Goal: Download file/media: Download file/media

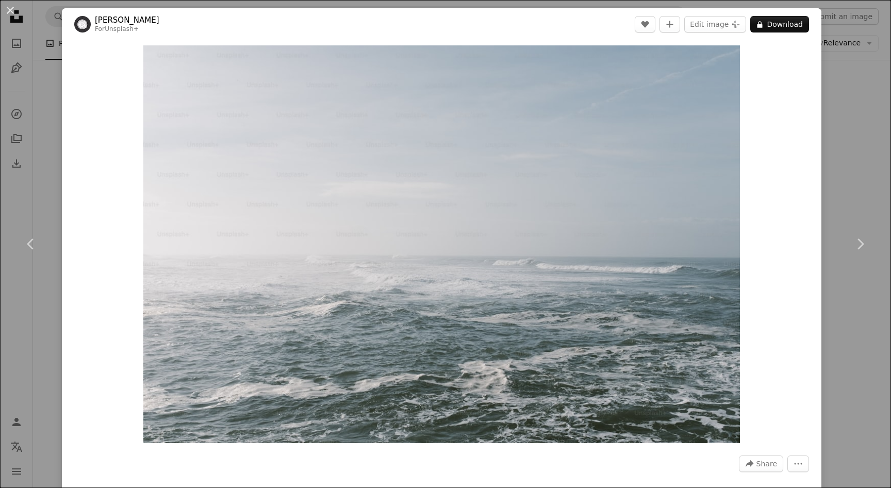
scroll to position [3079, 0]
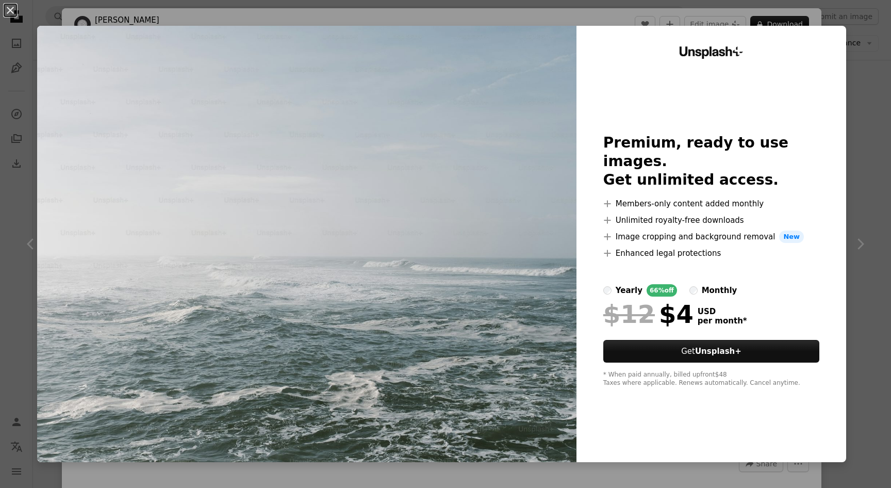
click at [869, 259] on div "An X shape Unsplash+ Premium, ready to use images. Get unlimited access. A plus…" at bounding box center [445, 244] width 891 height 488
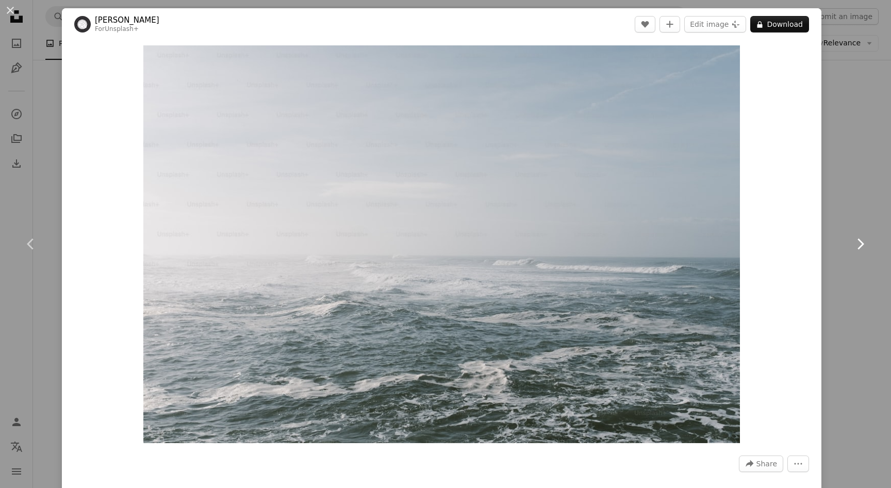
click at [862, 242] on icon at bounding box center [860, 243] width 7 height 11
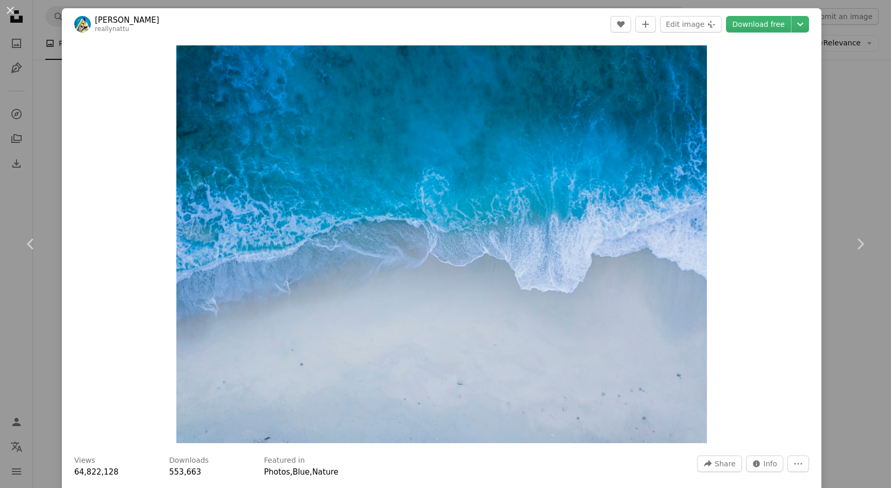
click at [832, 153] on div "An X shape Chevron left Chevron right [PERSON_NAME] reallynattu A heart A plus …" at bounding box center [445, 244] width 891 height 488
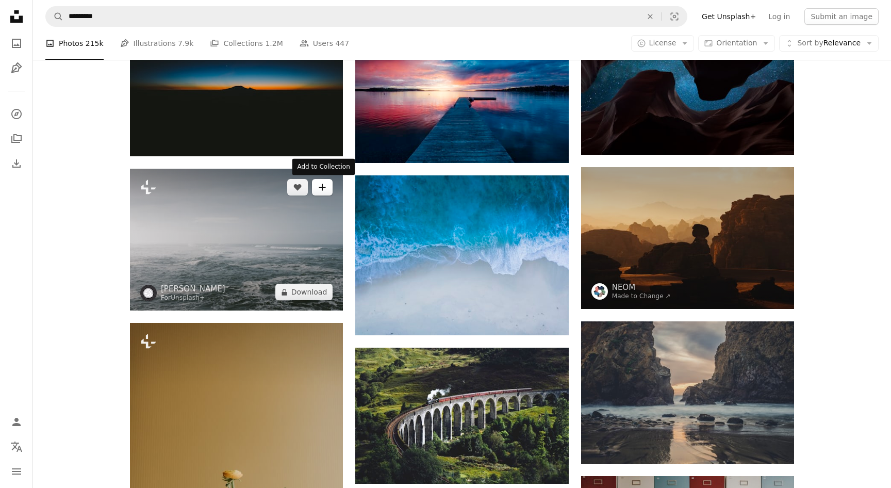
scroll to position [3034, 0]
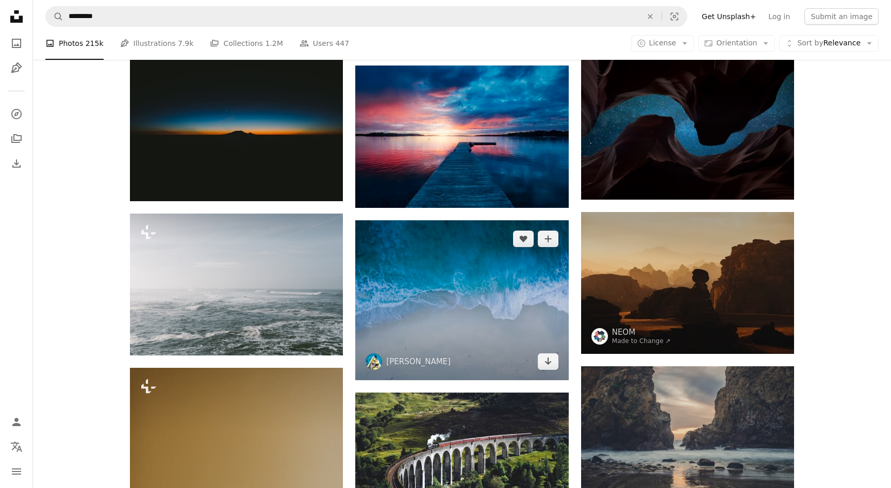
click at [463, 303] on img at bounding box center [461, 300] width 213 height 160
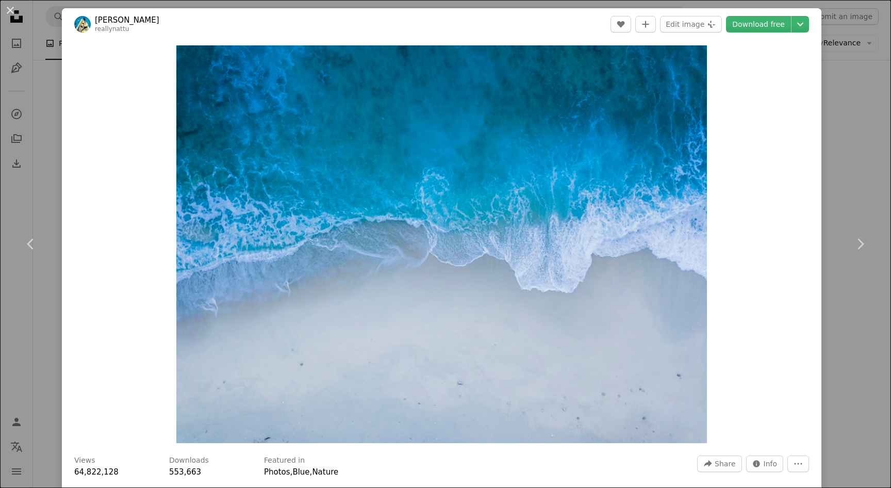
click at [863, 112] on div "An X shape Chevron left Chevron right [PERSON_NAME] reallynattu A heart A plus …" at bounding box center [445, 244] width 891 height 488
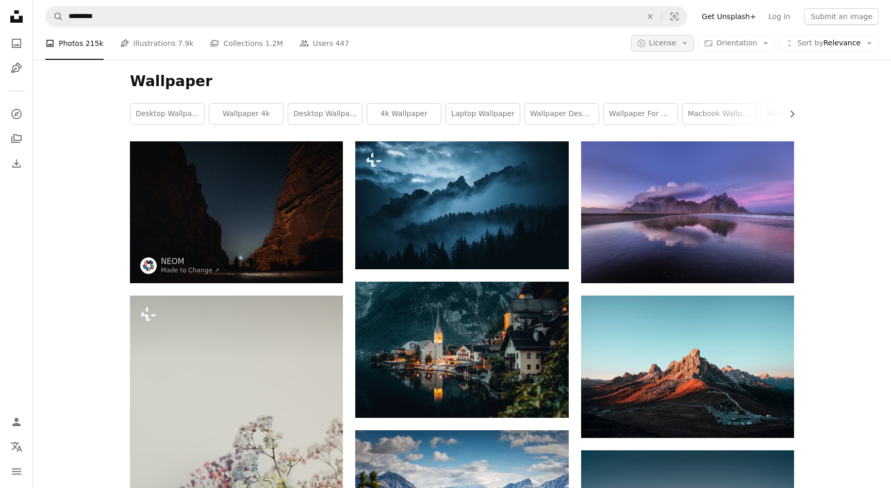
click at [689, 43] on icon "Arrow down" at bounding box center [684, 43] width 9 height 9
click at [681, 125] on span "Free" at bounding box center [689, 125] width 63 height 10
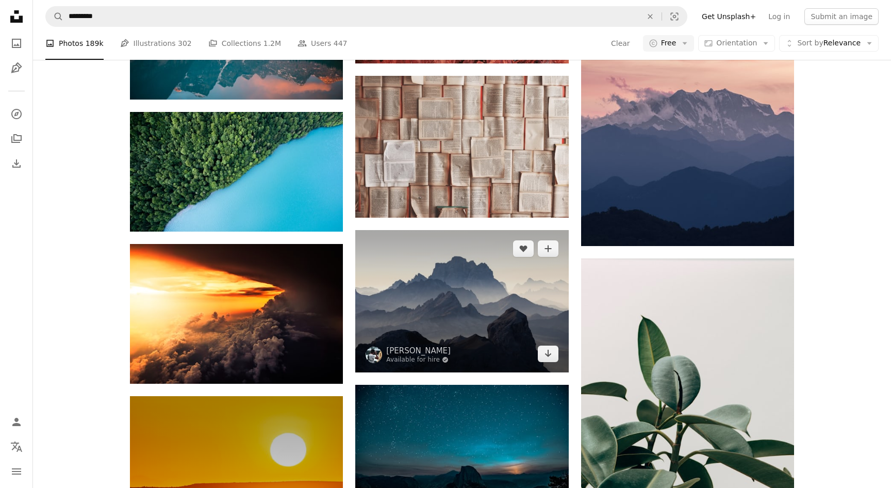
scroll to position [3484, 0]
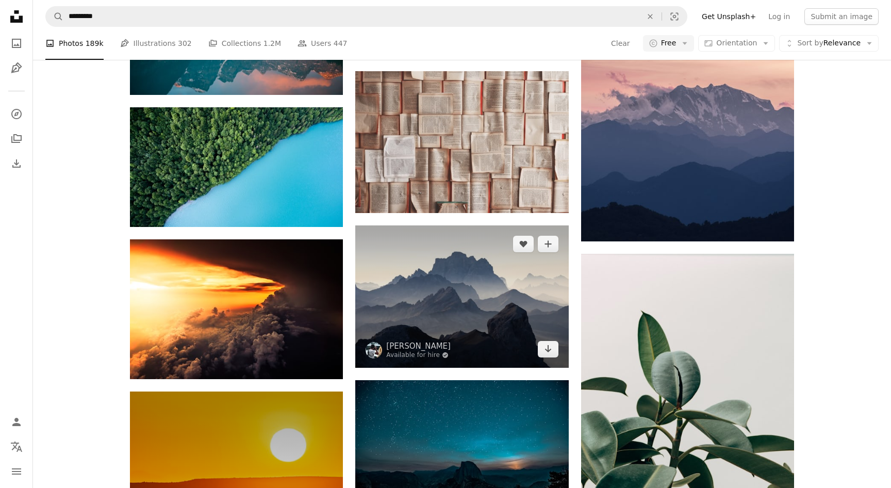
click at [470, 315] on img at bounding box center [461, 296] width 213 height 142
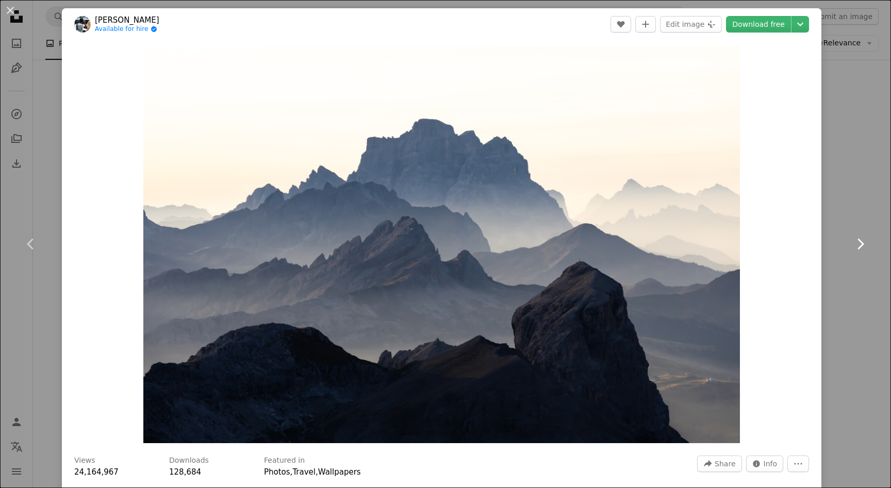
click at [872, 256] on link "Chevron right" at bounding box center [860, 243] width 62 height 99
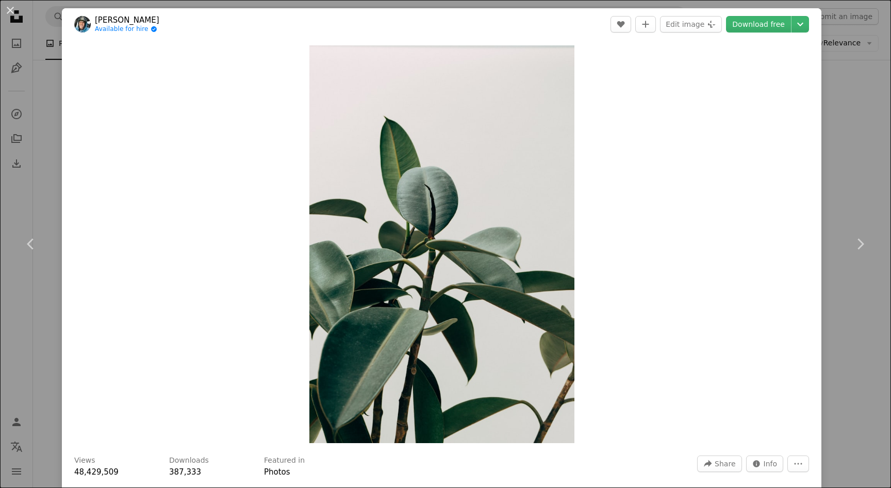
click at [870, 173] on div "An X shape Chevron left Chevron right [PERSON_NAME] Available for hire A checkm…" at bounding box center [445, 244] width 891 height 488
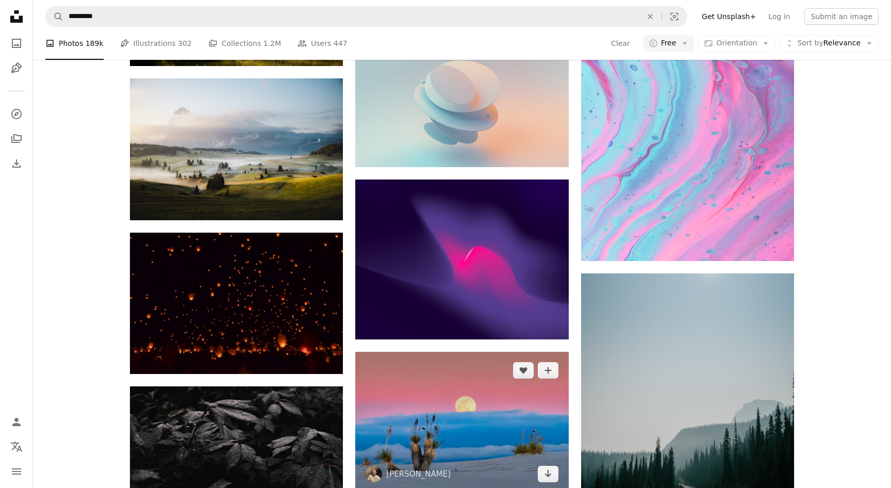
scroll to position [6145, 0]
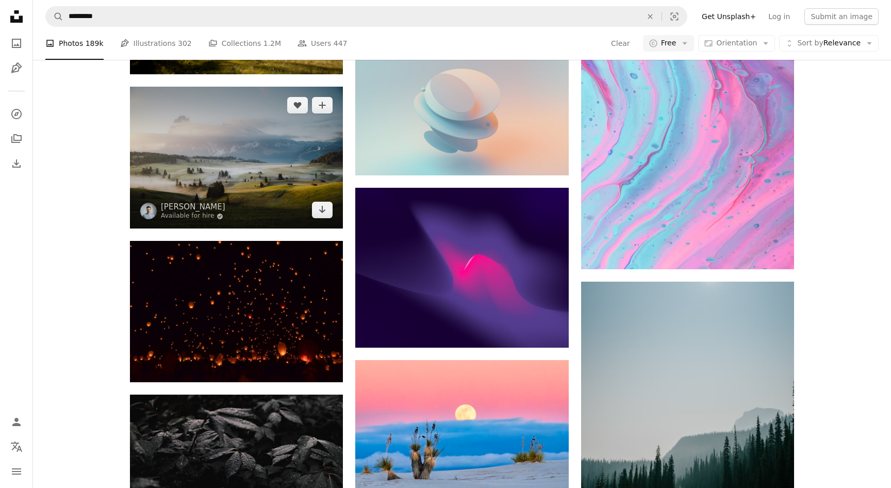
click at [303, 181] on img at bounding box center [236, 158] width 213 height 142
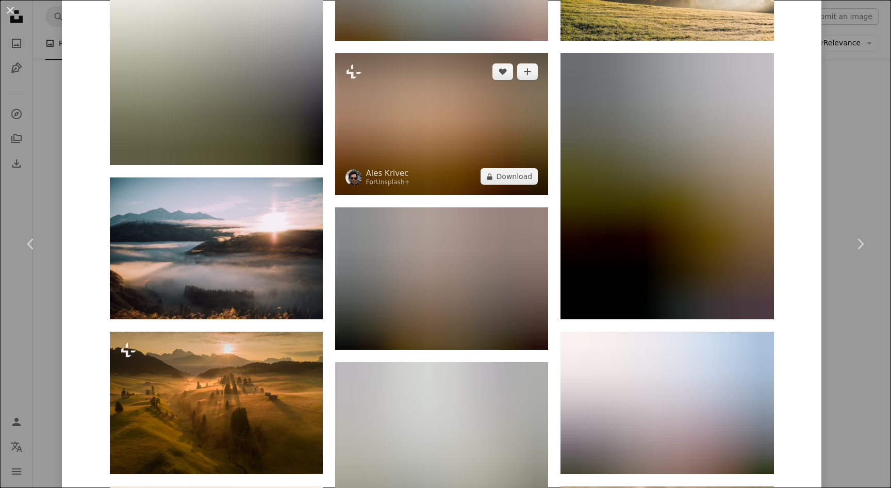
scroll to position [1118, 0]
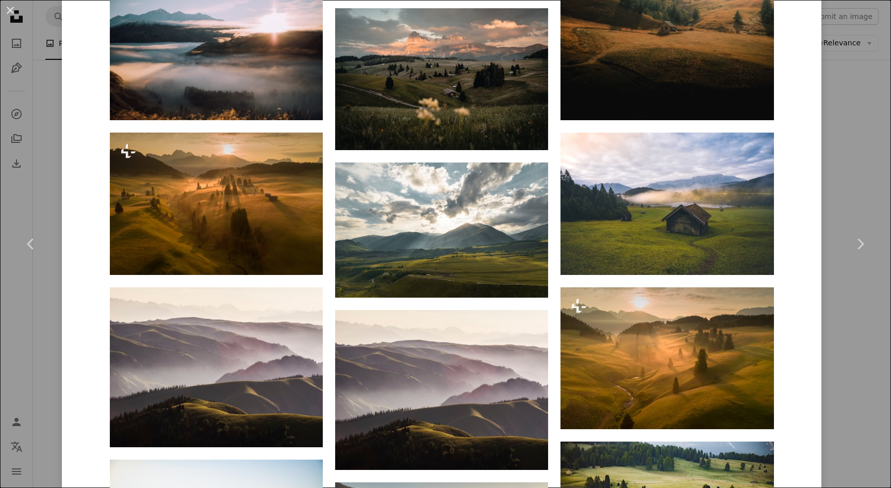
click at [832, 87] on div "An X shape Chevron left Chevron right [PERSON_NAME] Available for hire A checkm…" at bounding box center [445, 244] width 891 height 488
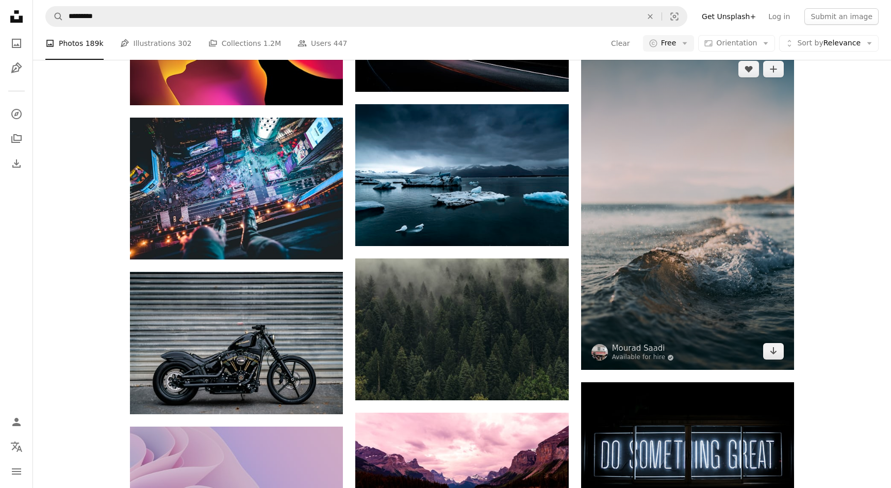
scroll to position [6715, 0]
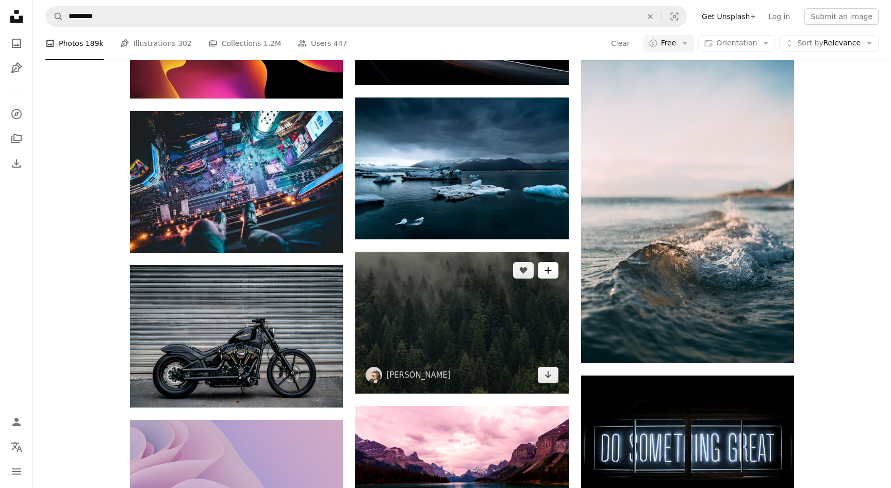
click at [549, 277] on button "A plus sign" at bounding box center [548, 270] width 21 height 16
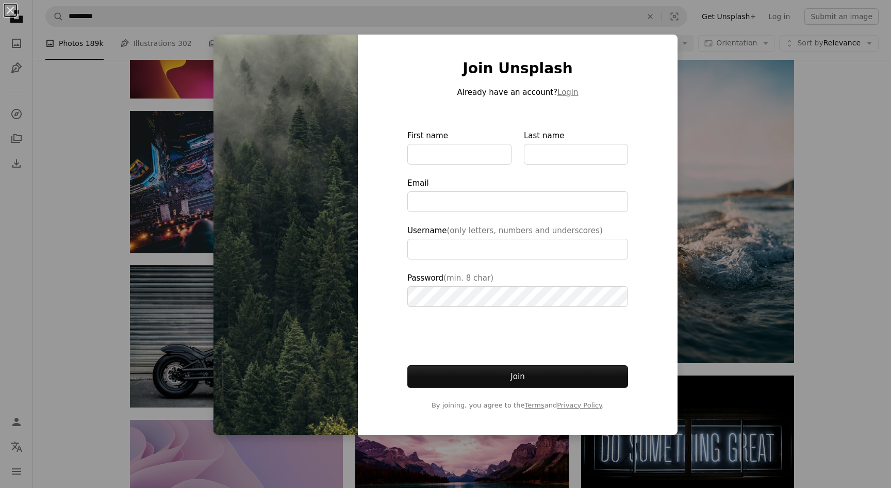
click at [749, 201] on div "An X shape Join Unsplash Already have an account? Login First name Last name Em…" at bounding box center [445, 244] width 891 height 488
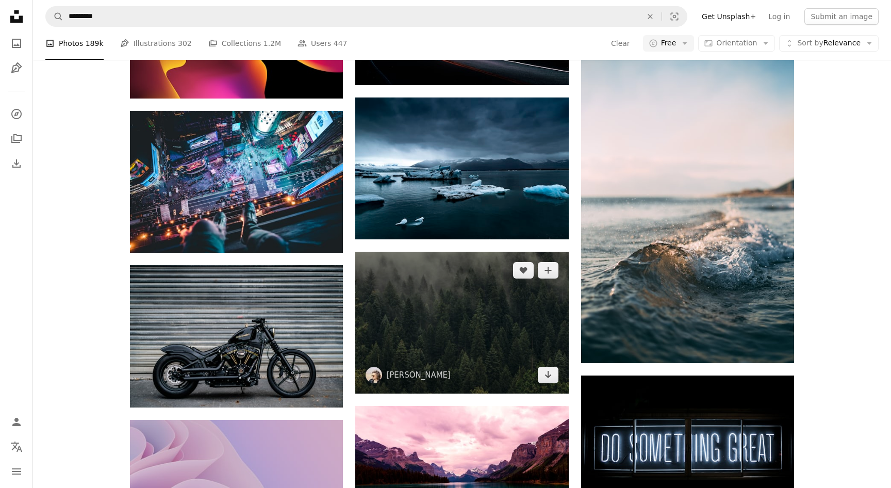
click at [489, 315] on img at bounding box center [461, 323] width 213 height 142
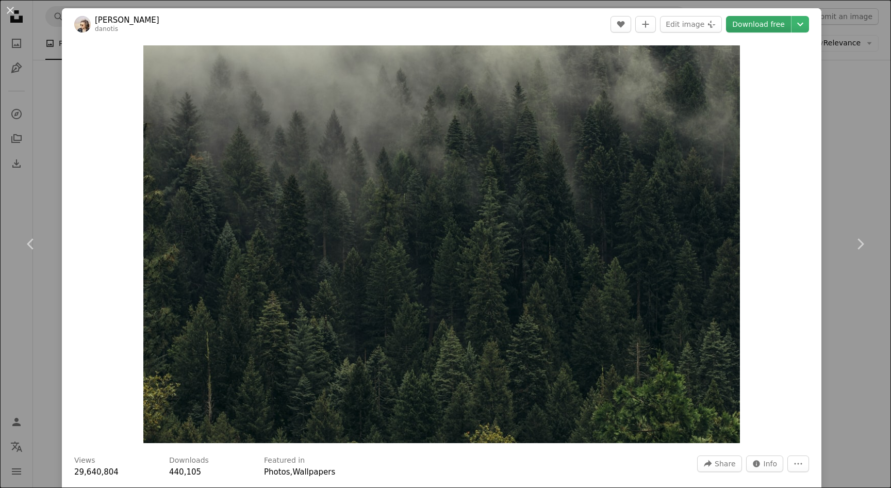
click at [778, 22] on link "Download free" at bounding box center [758, 24] width 65 height 16
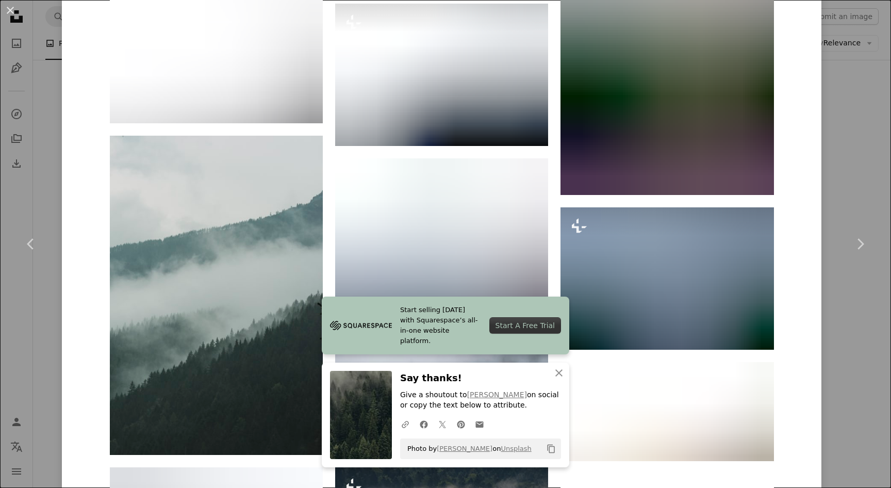
scroll to position [1922, 0]
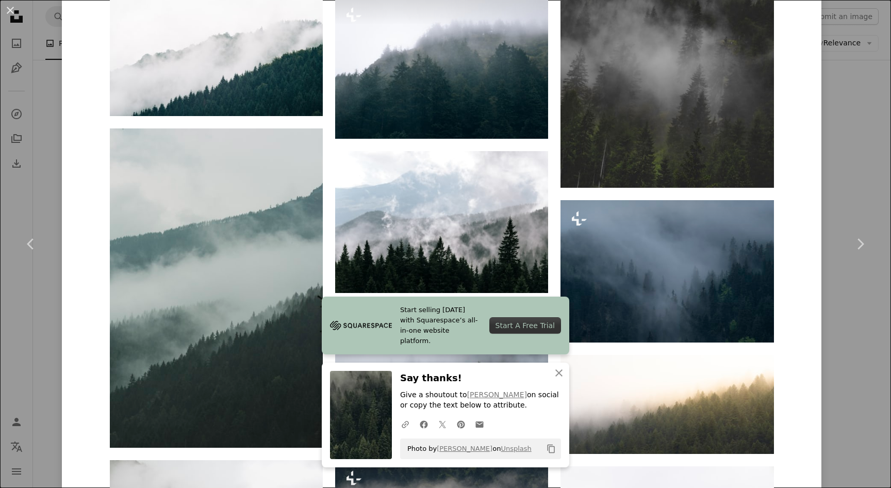
click at [859, 128] on div "An X shape Chevron left Chevron right Start selling [DATE] with Squarespace’s a…" at bounding box center [445, 244] width 891 height 488
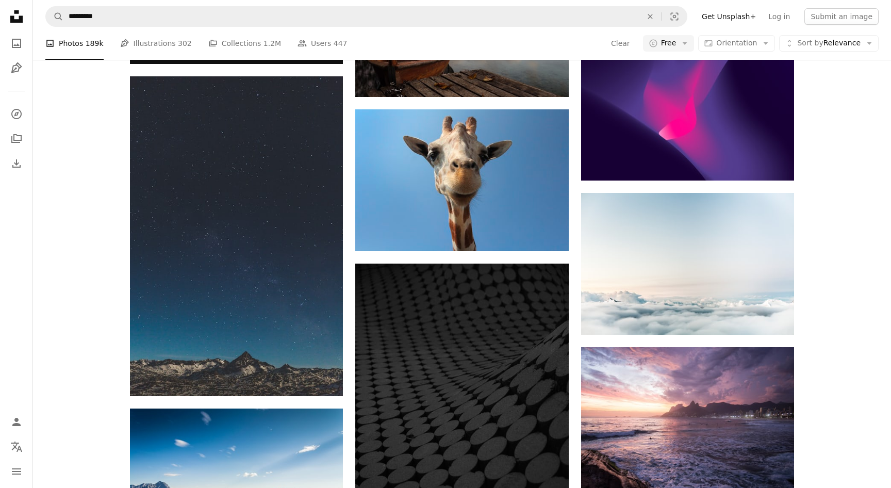
scroll to position [11355, 0]
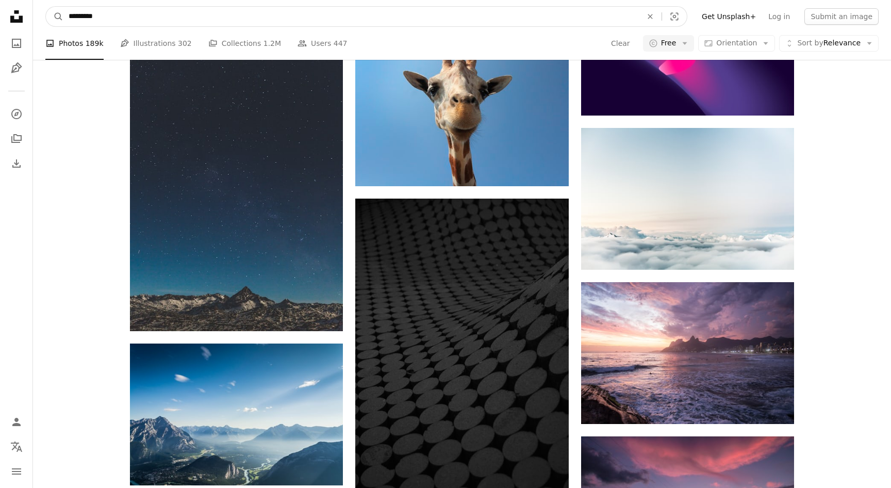
click at [117, 20] on input "*********" at bounding box center [350, 17] width 575 height 20
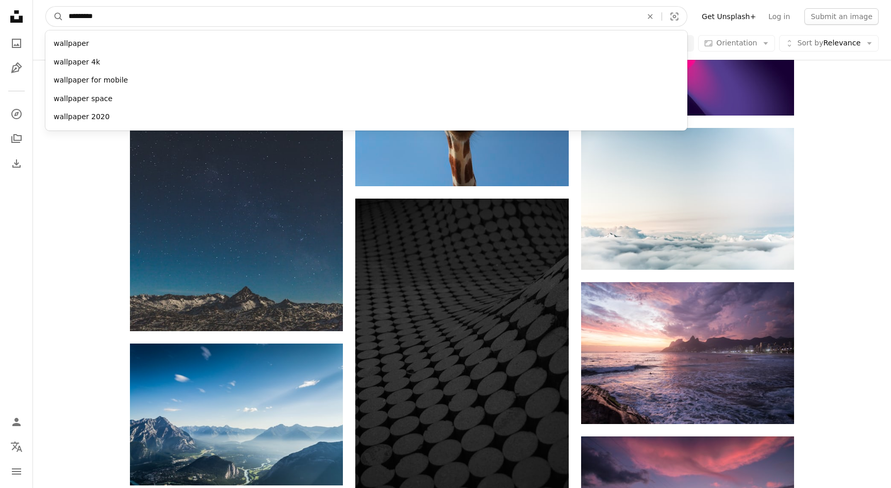
click at [115, 20] on input "*********" at bounding box center [350, 17] width 575 height 20
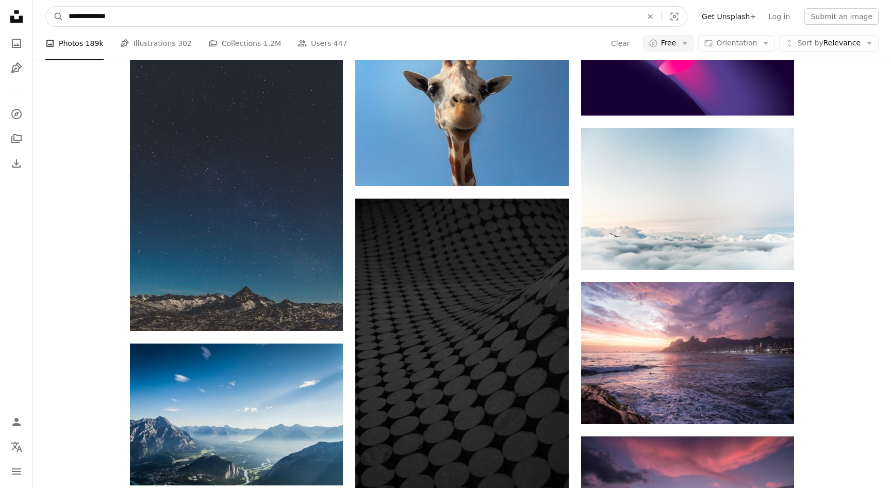
type input "**********"
click at [55, 16] on button "A magnifying glass" at bounding box center [55, 17] width 18 height 20
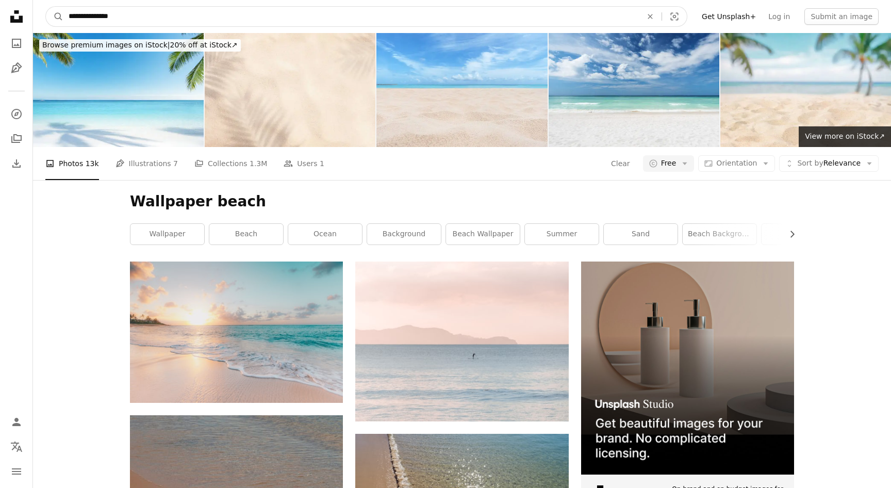
drag, startPoint x: 103, startPoint y: 18, endPoint x: 15, endPoint y: 11, distance: 88.4
type input "*****"
click at [55, 16] on button "A magnifying glass" at bounding box center [55, 17] width 18 height 20
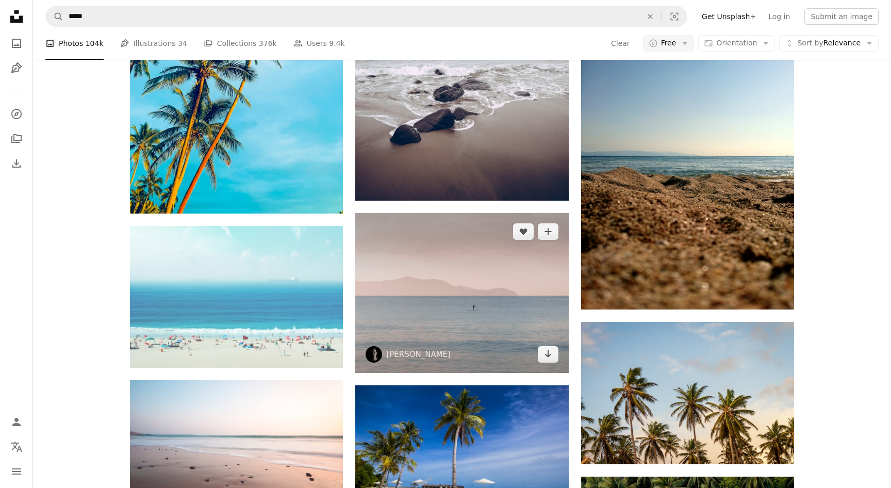
scroll to position [15307, 0]
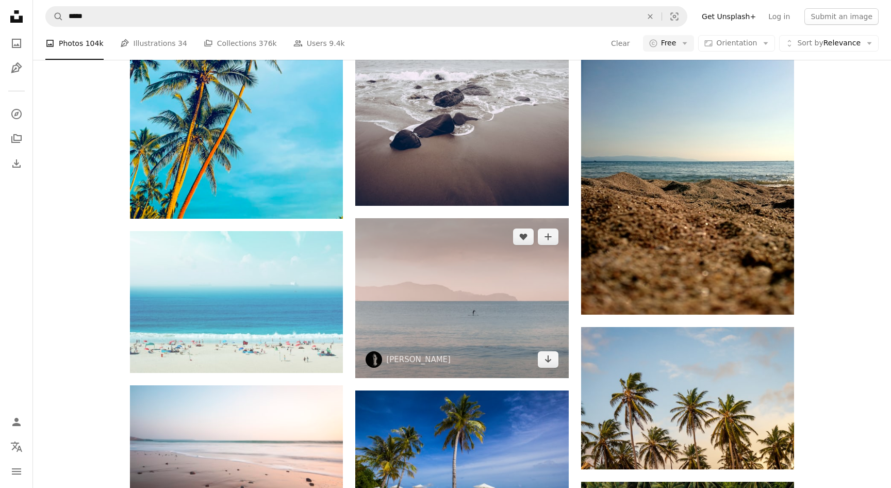
click at [402, 237] on img at bounding box center [461, 298] width 213 height 160
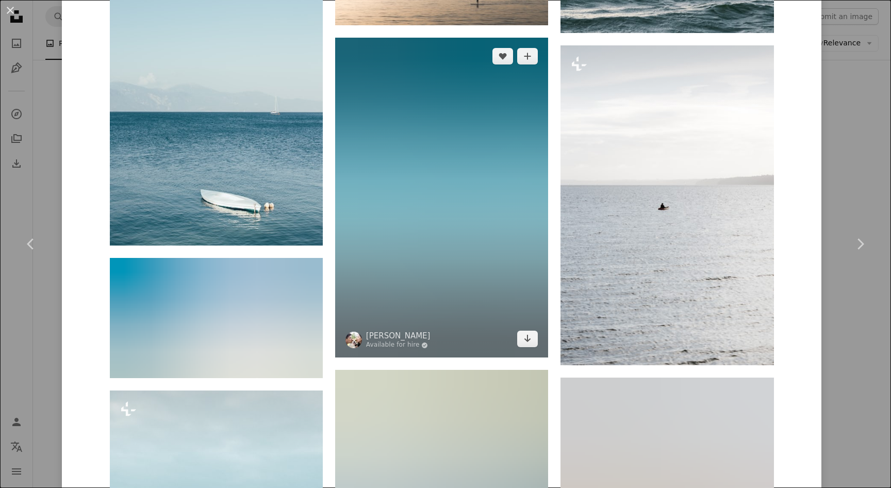
scroll to position [1307, 0]
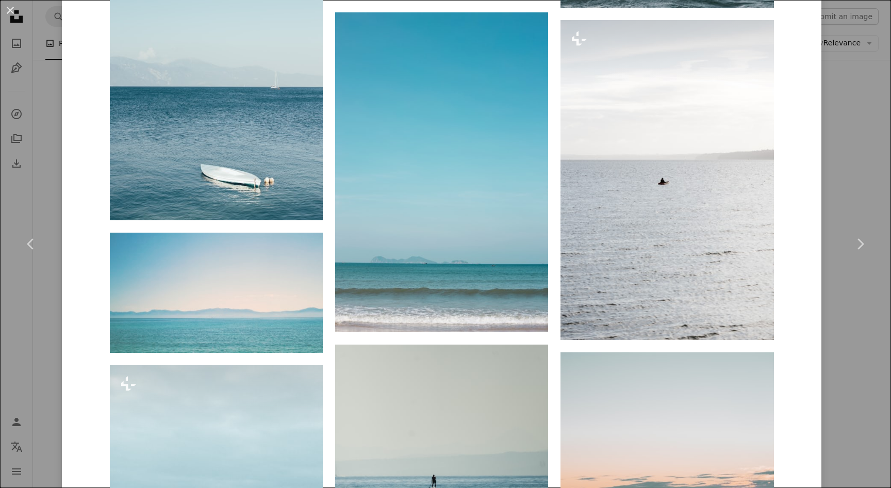
click at [846, 73] on div "An X shape Chevron left Chevron right [PERSON_NAME] lastly A heart A plus sign …" at bounding box center [445, 244] width 891 height 488
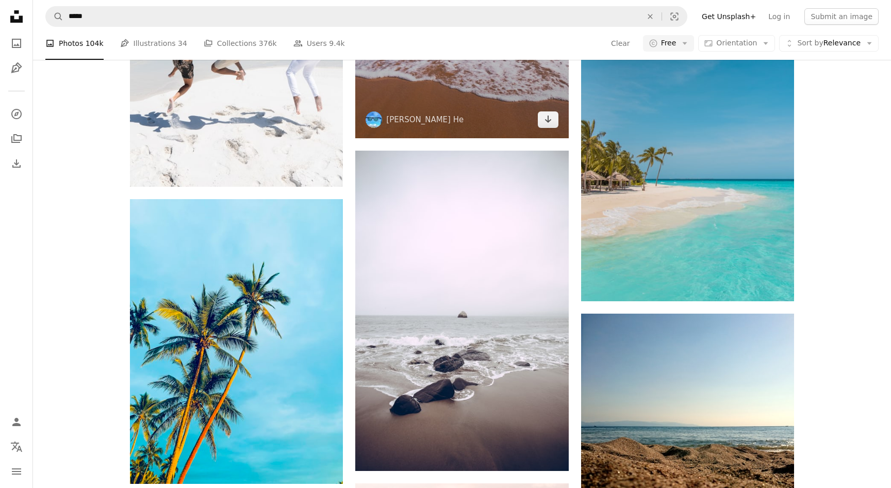
scroll to position [14848, 0]
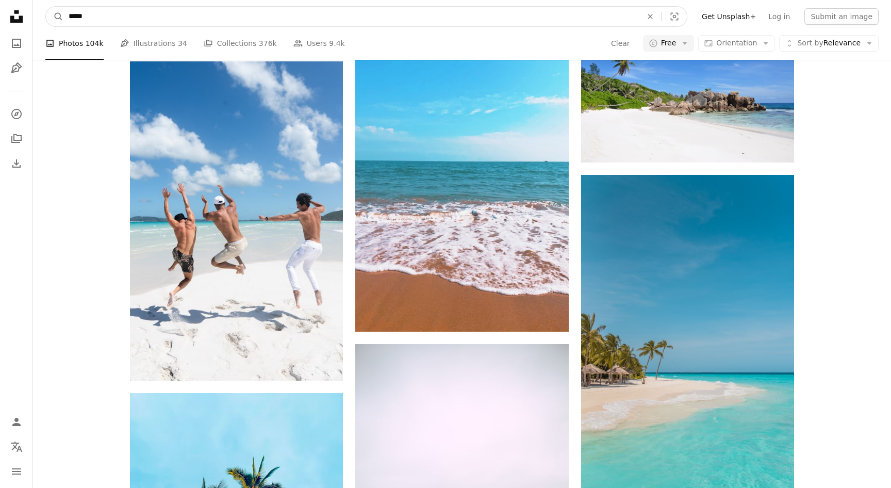
drag, startPoint x: 109, startPoint y: 19, endPoint x: 0, endPoint y: 19, distance: 108.8
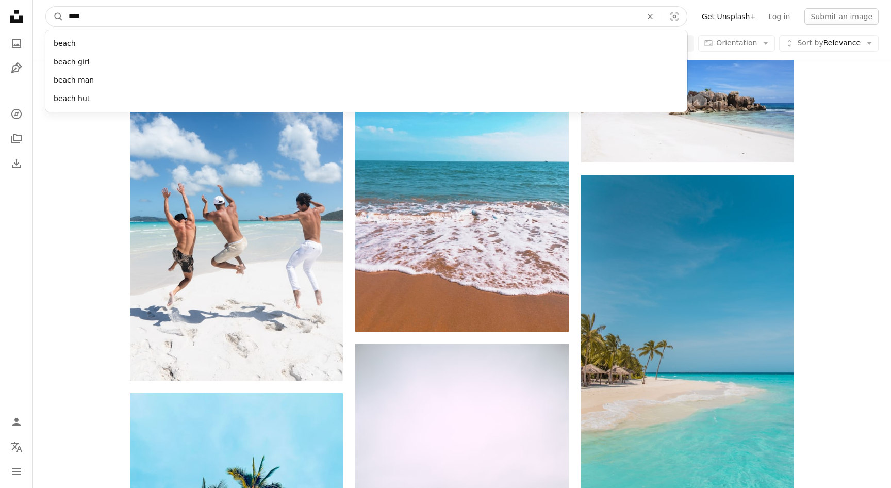
type input "*****"
click at [55, 16] on button "A magnifying glass" at bounding box center [55, 17] width 18 height 20
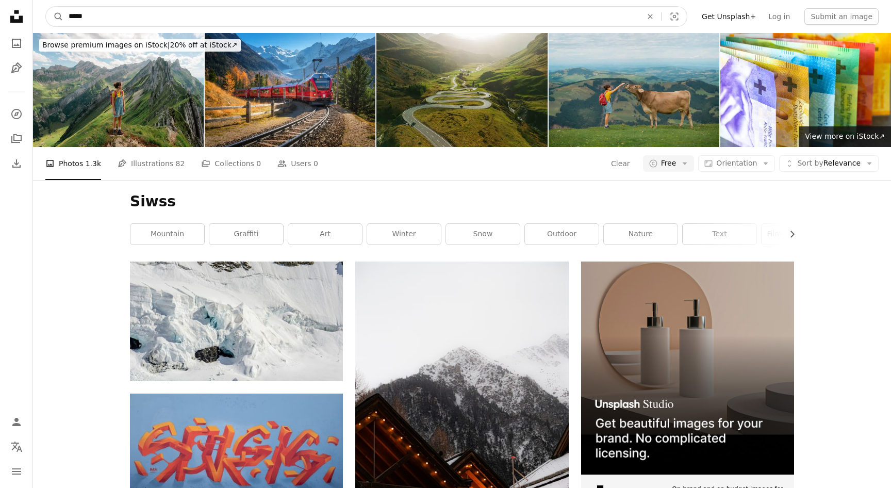
click at [96, 18] on input "*****" at bounding box center [350, 17] width 575 height 20
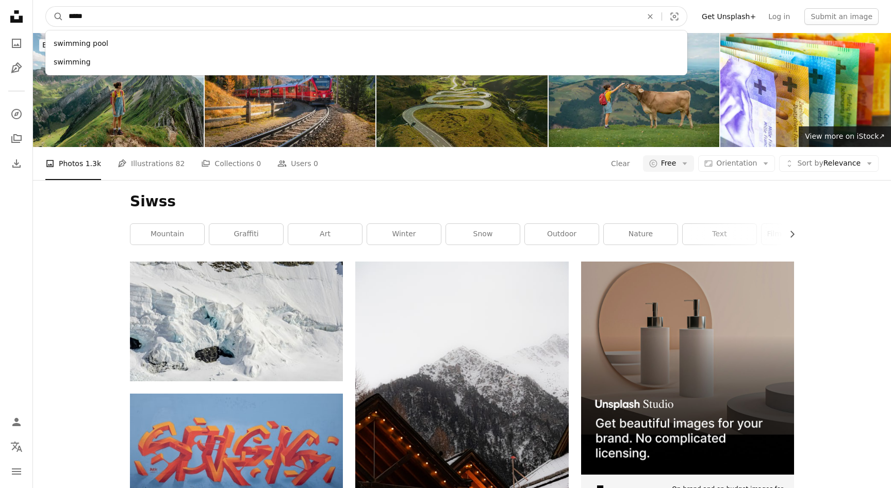
type input "*****"
click at [55, 16] on button "A magnifying glass" at bounding box center [55, 17] width 18 height 20
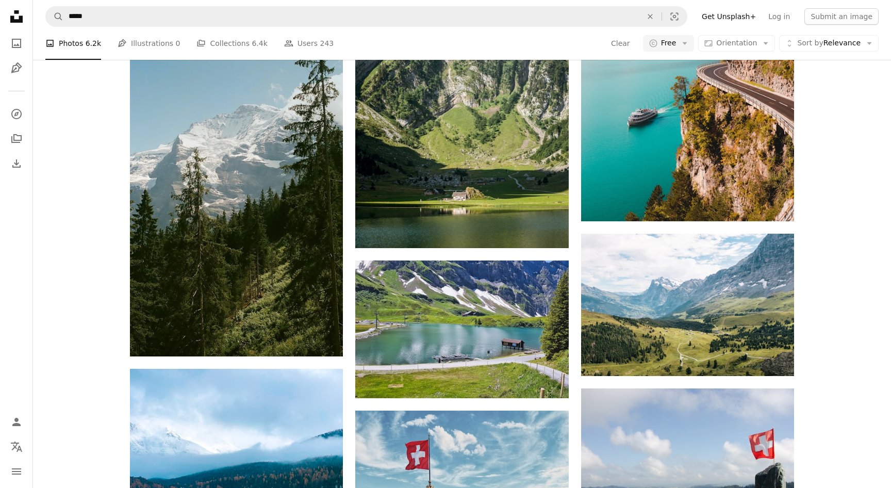
scroll to position [978, 0]
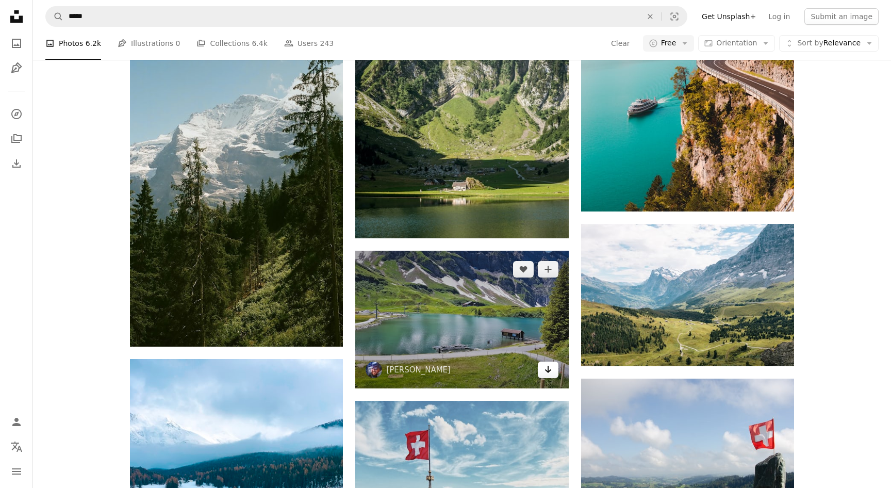
click at [545, 374] on icon "Arrow pointing down" at bounding box center [548, 369] width 8 height 12
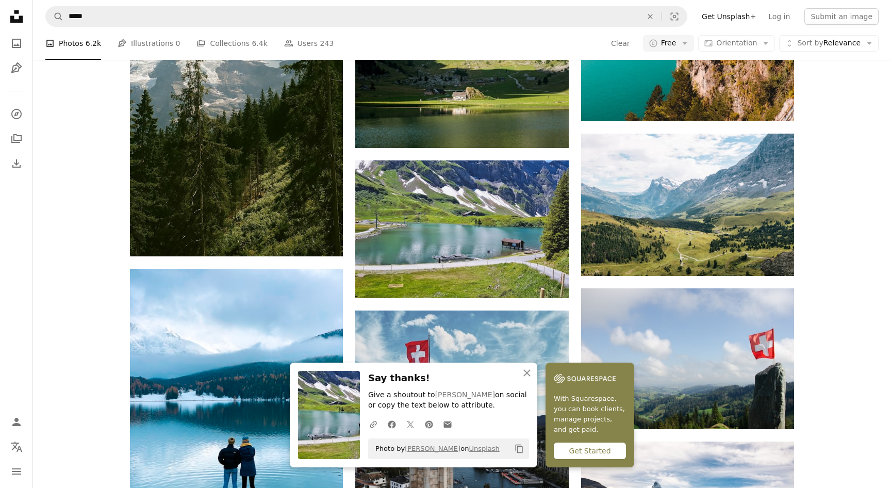
scroll to position [1072, 0]
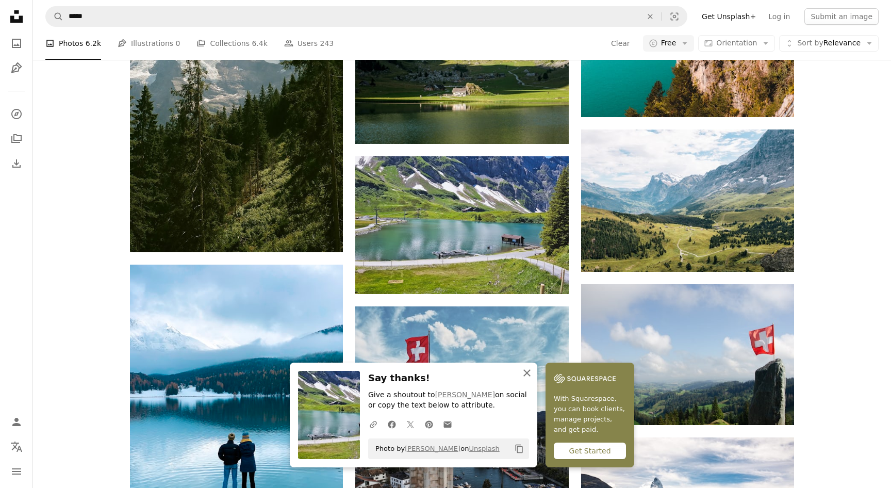
click at [532, 382] on button "An X shape Close" at bounding box center [527, 372] width 21 height 21
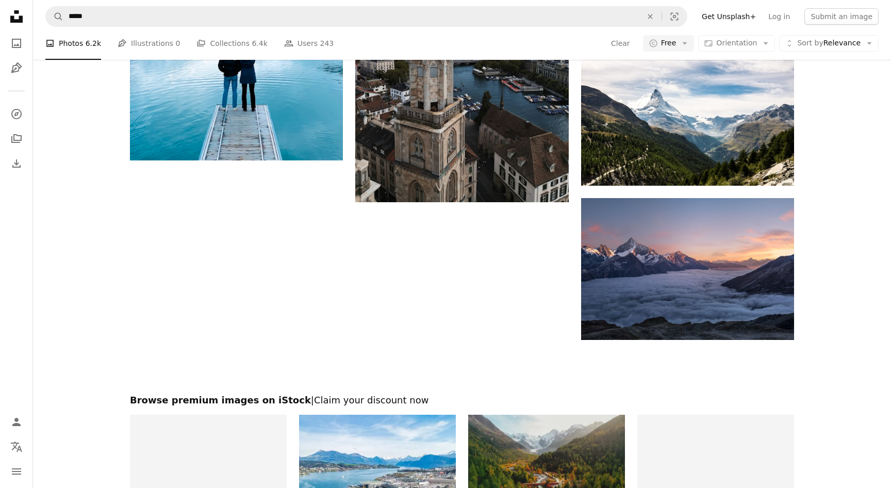
scroll to position [1381, 1]
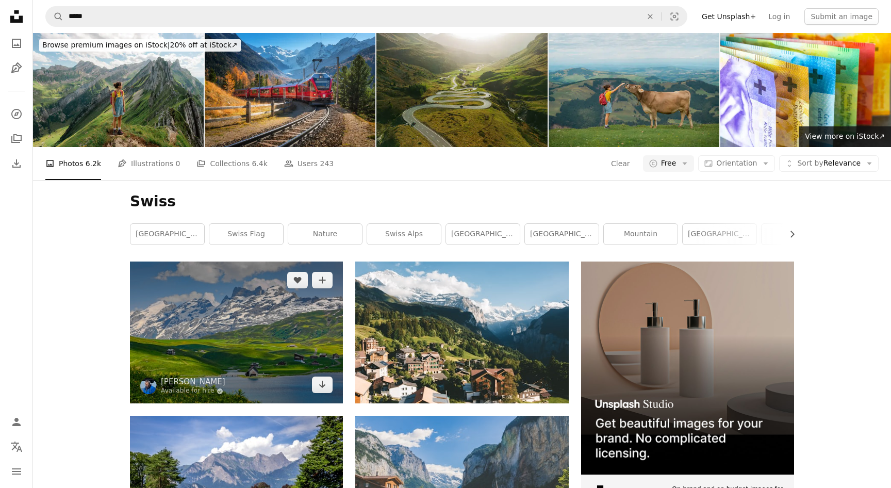
click at [259, 321] on img at bounding box center [236, 332] width 213 height 142
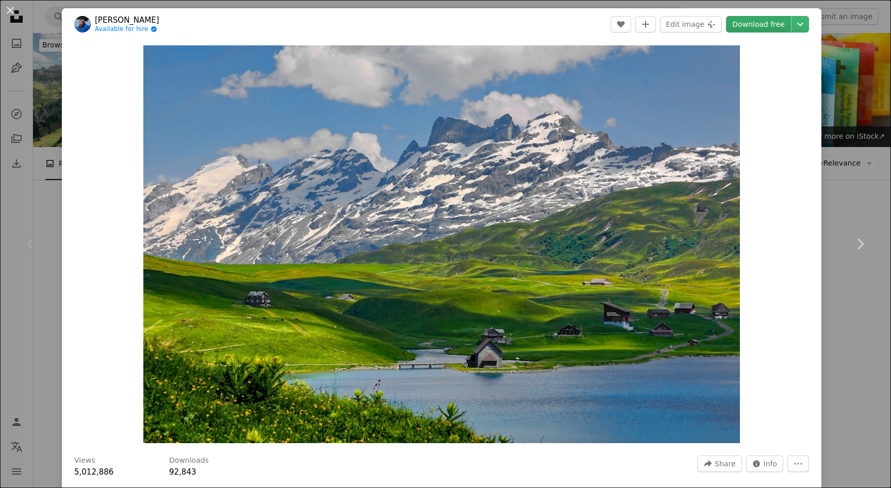
click at [774, 28] on link "Download free" at bounding box center [758, 24] width 65 height 16
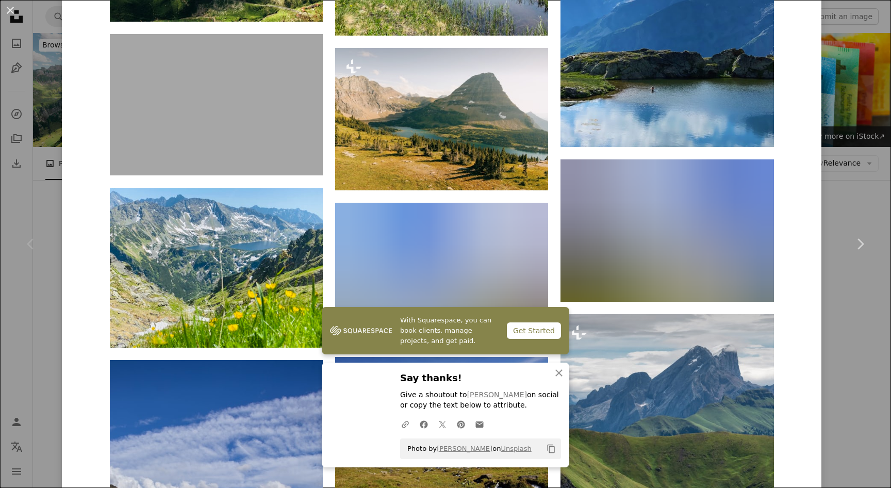
scroll to position [2327, 0]
